Goal: Information Seeking & Learning: Learn about a topic

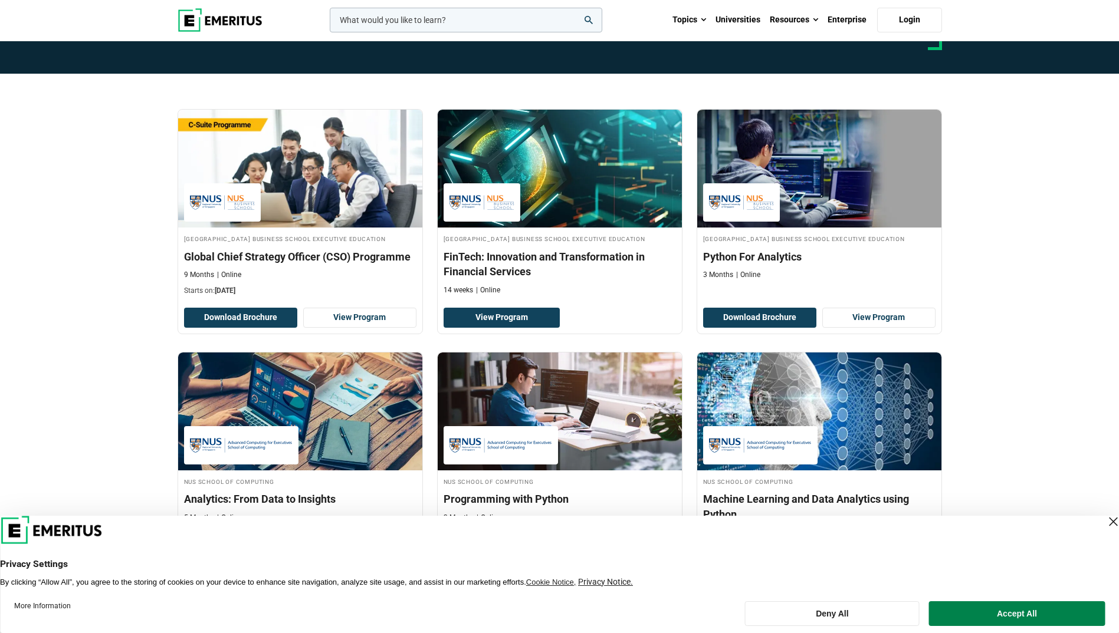
click at [495, 20] on input "woocommerce-product-search-field-0" at bounding box center [466, 20] width 272 height 25
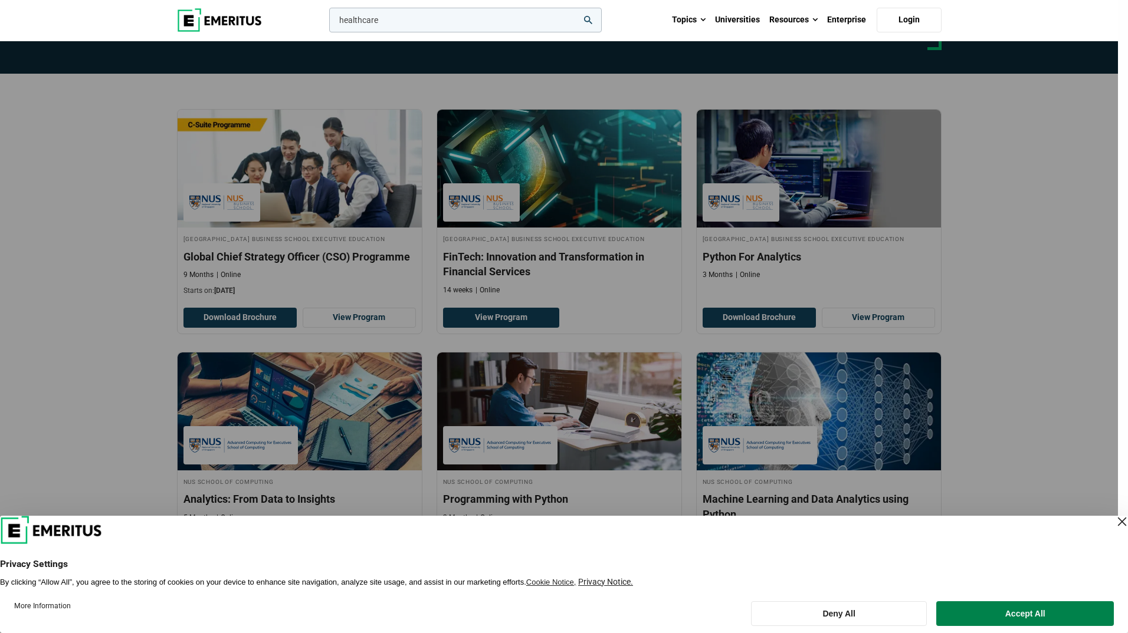
type input "healthcare"
click at [327, 23] on button "search" at bounding box center [327, 23] width 0 height 0
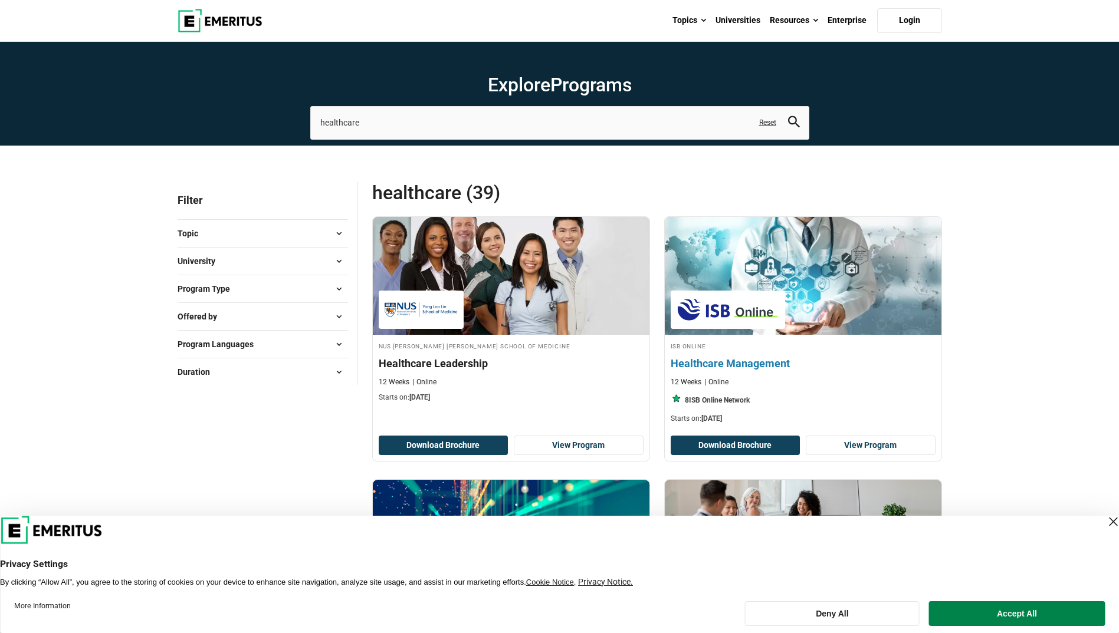
click at [753, 359] on h4 "Healthcare Management" at bounding box center [803, 363] width 265 height 15
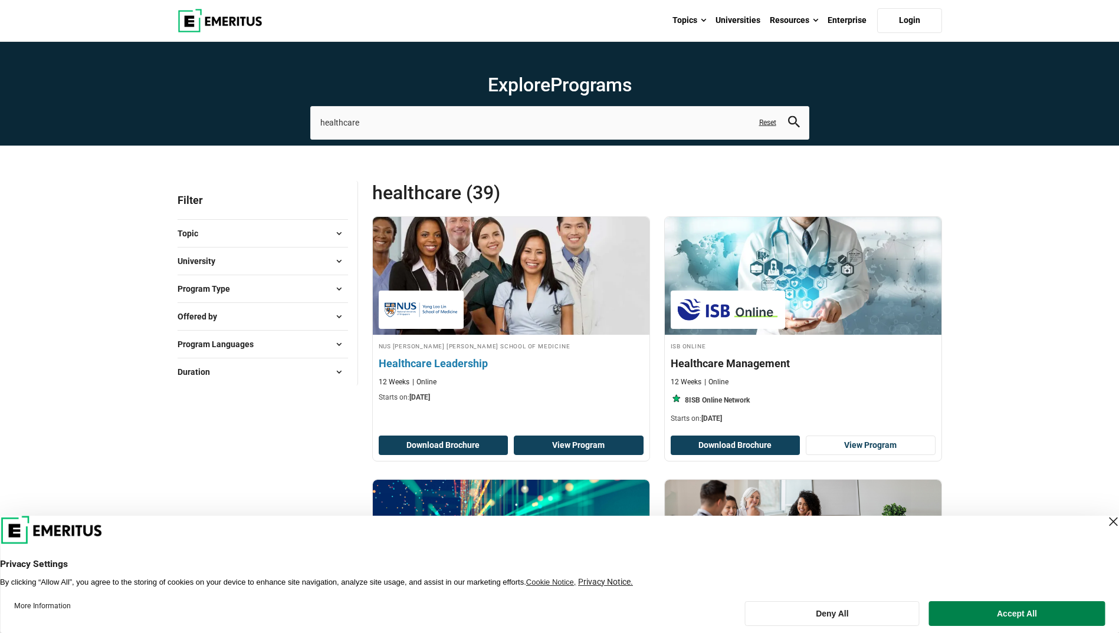
click at [568, 443] on link "View Program" at bounding box center [579, 446] width 130 height 20
